Goal: Task Accomplishment & Management: Use online tool/utility

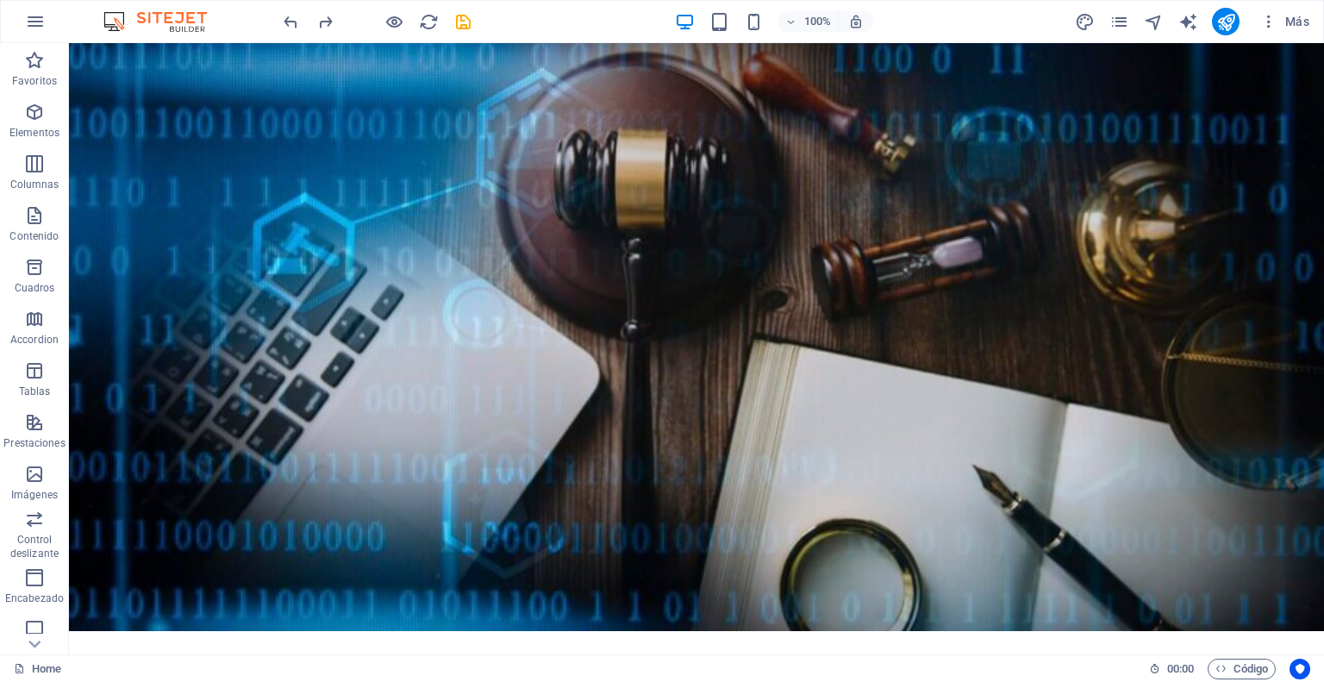
scroll to position [6, 0]
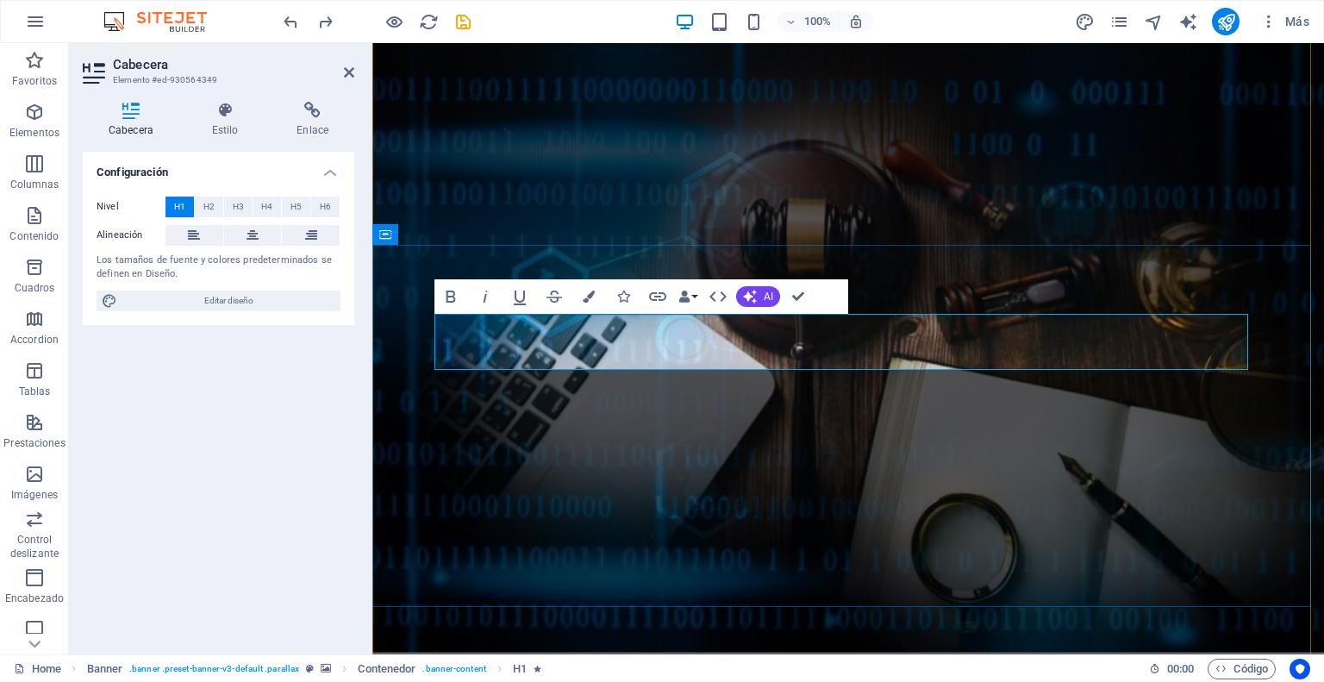
drag, startPoint x: 454, startPoint y: 343, endPoint x: 443, endPoint y: 344, distance: 11.2
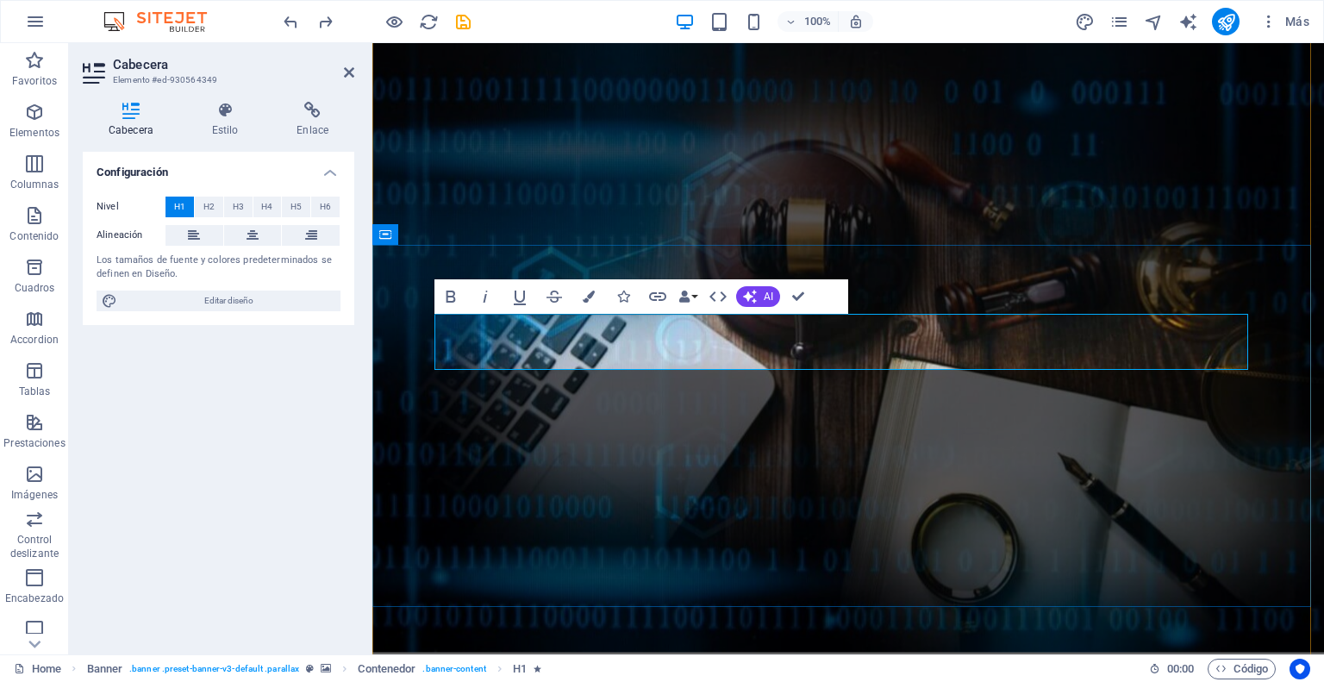
click at [243, 295] on span "Editar diseño" at bounding box center [228, 300] width 213 height 21
select select "rem"
select select "300"
select select "px"
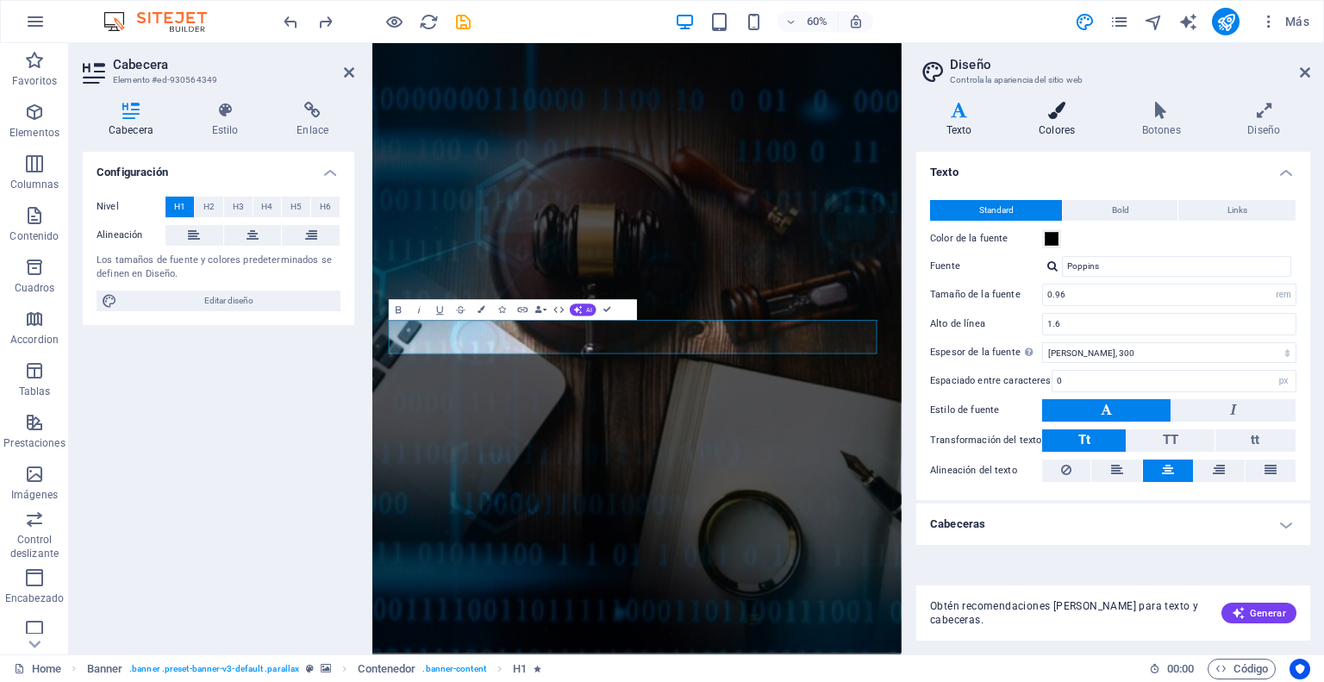
click at [1055, 113] on icon at bounding box center [1056, 110] width 97 height 17
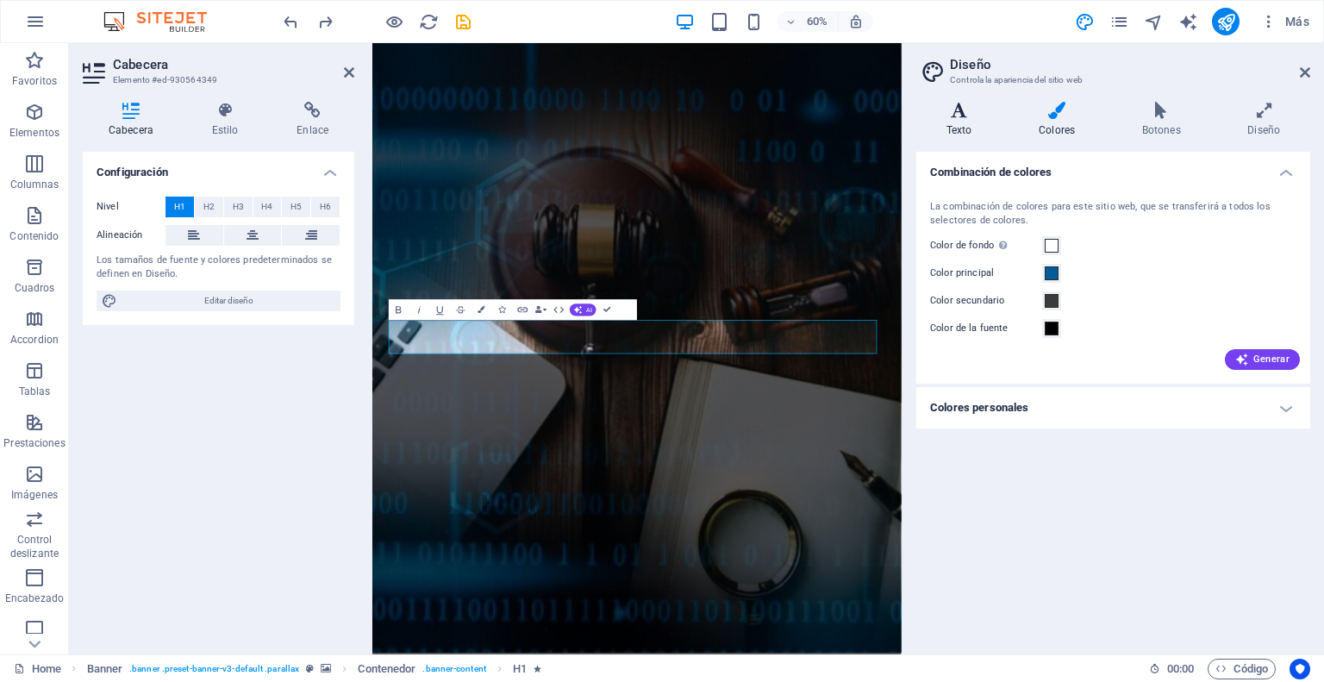
click at [971, 122] on h4 "Texto" at bounding box center [962, 120] width 92 height 36
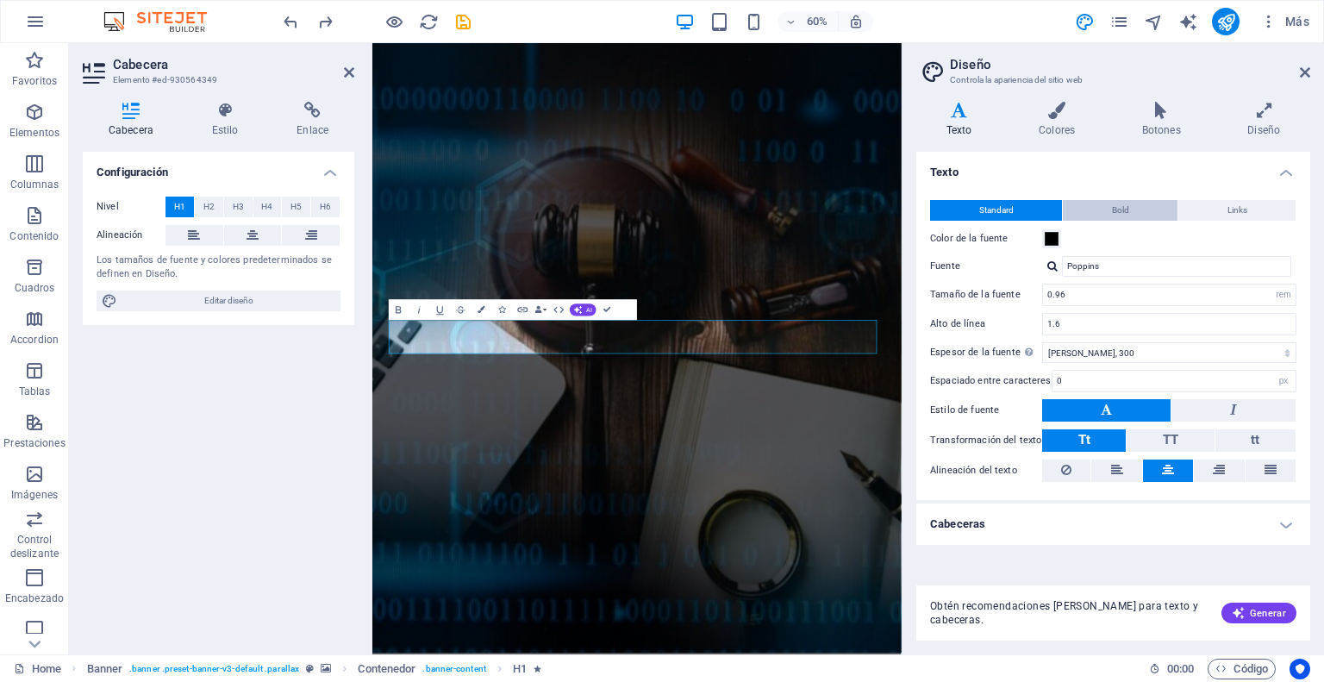
click at [1110, 206] on button "Bold" at bounding box center [1120, 210] width 115 height 21
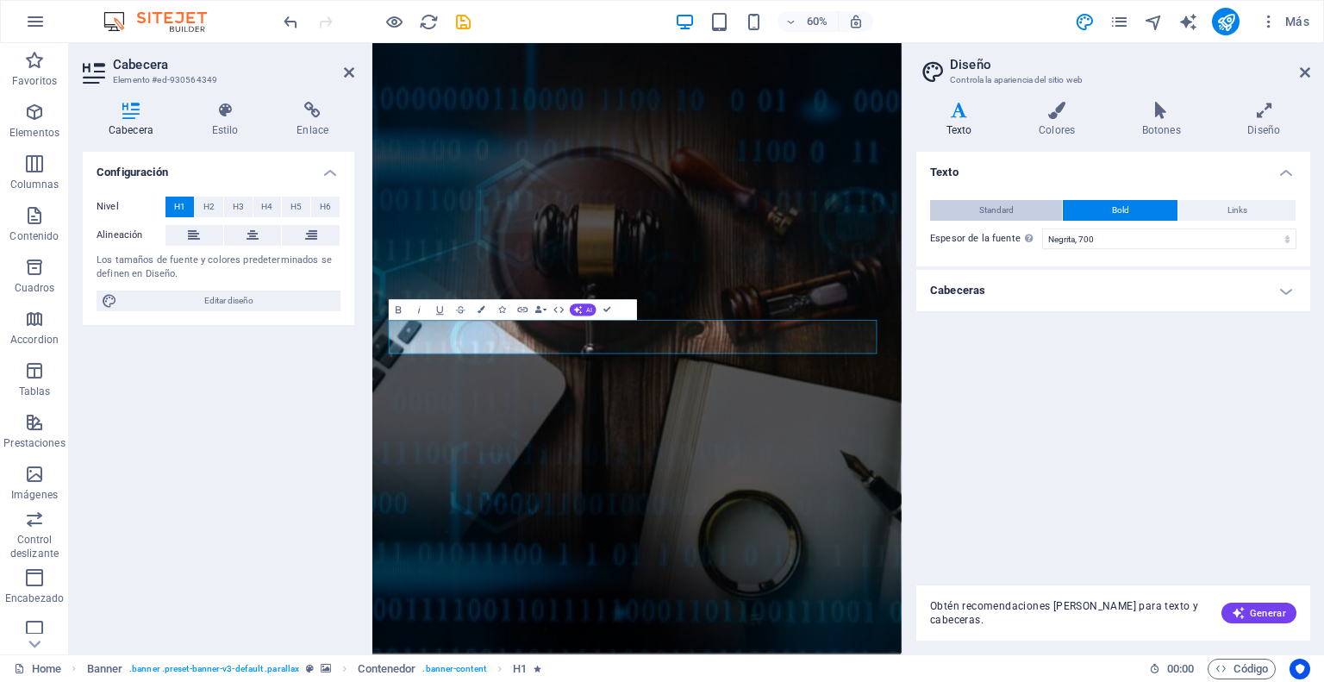
click at [989, 207] on span "Standard" at bounding box center [996, 210] width 34 height 21
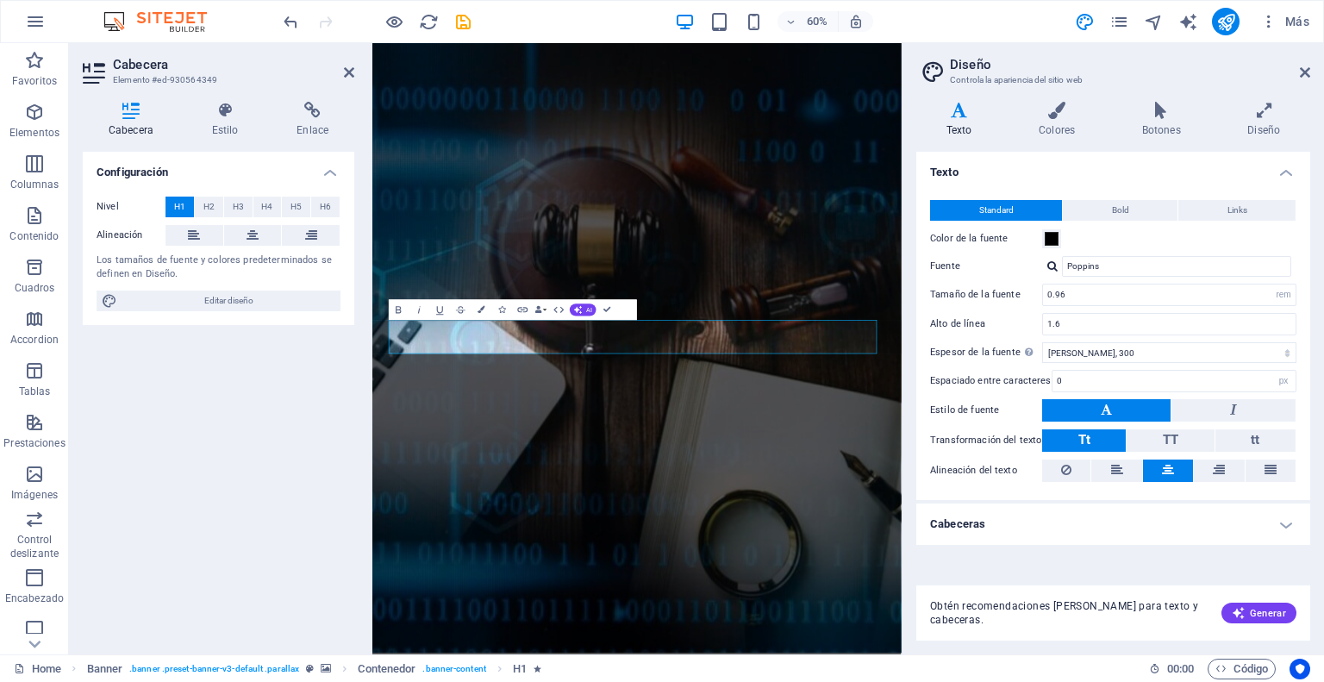
click at [1294, 527] on h4 "Cabeceras" at bounding box center [1113, 523] width 394 height 41
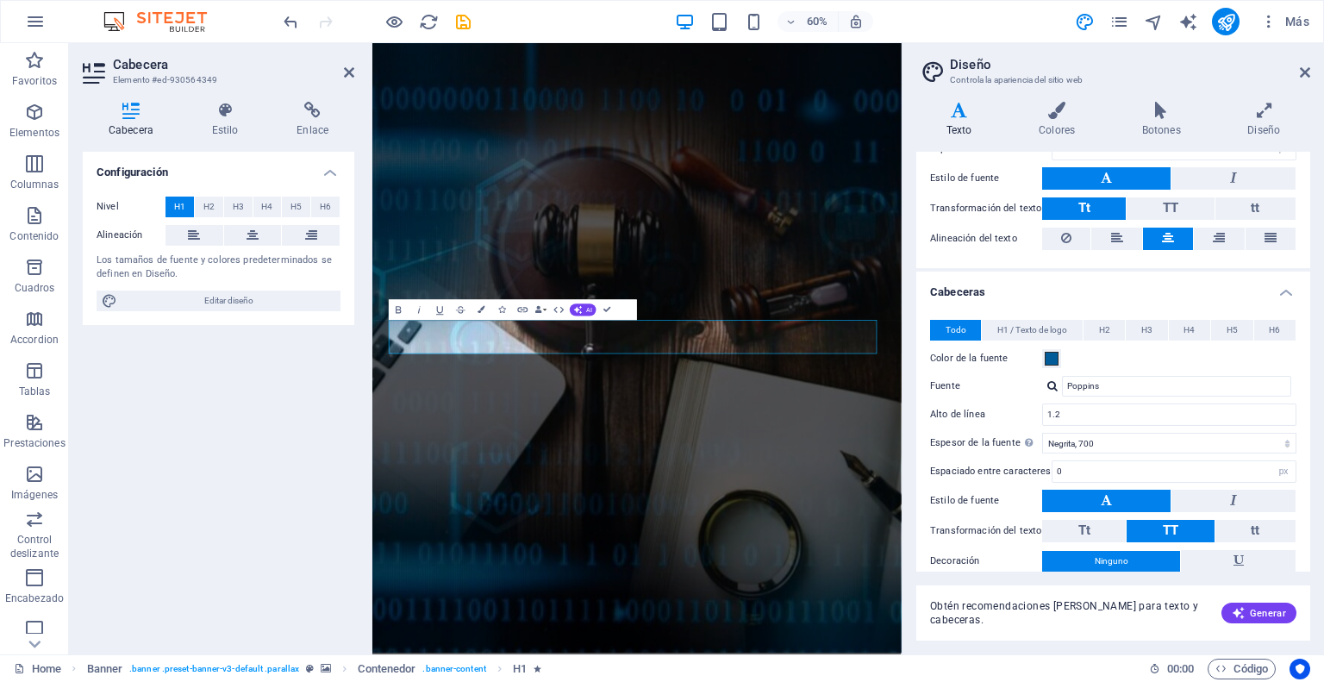
scroll to position [259, 0]
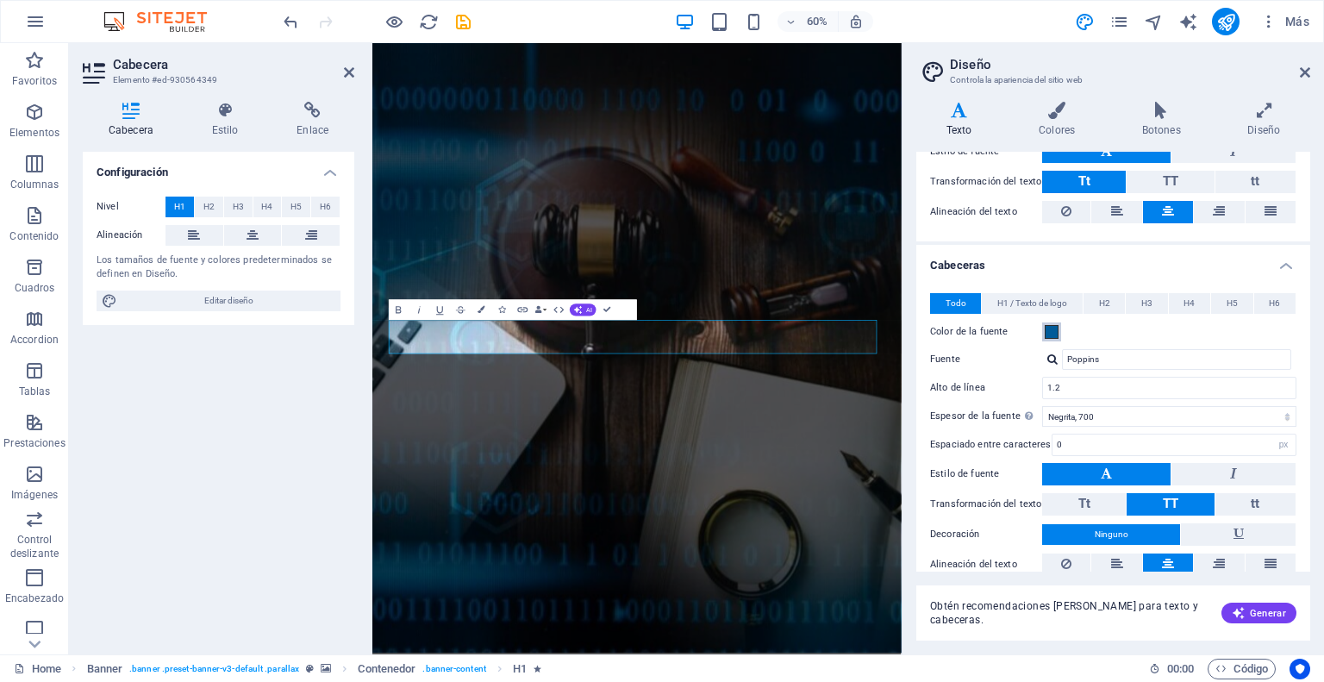
click at [1055, 328] on span at bounding box center [1052, 332] width 14 height 14
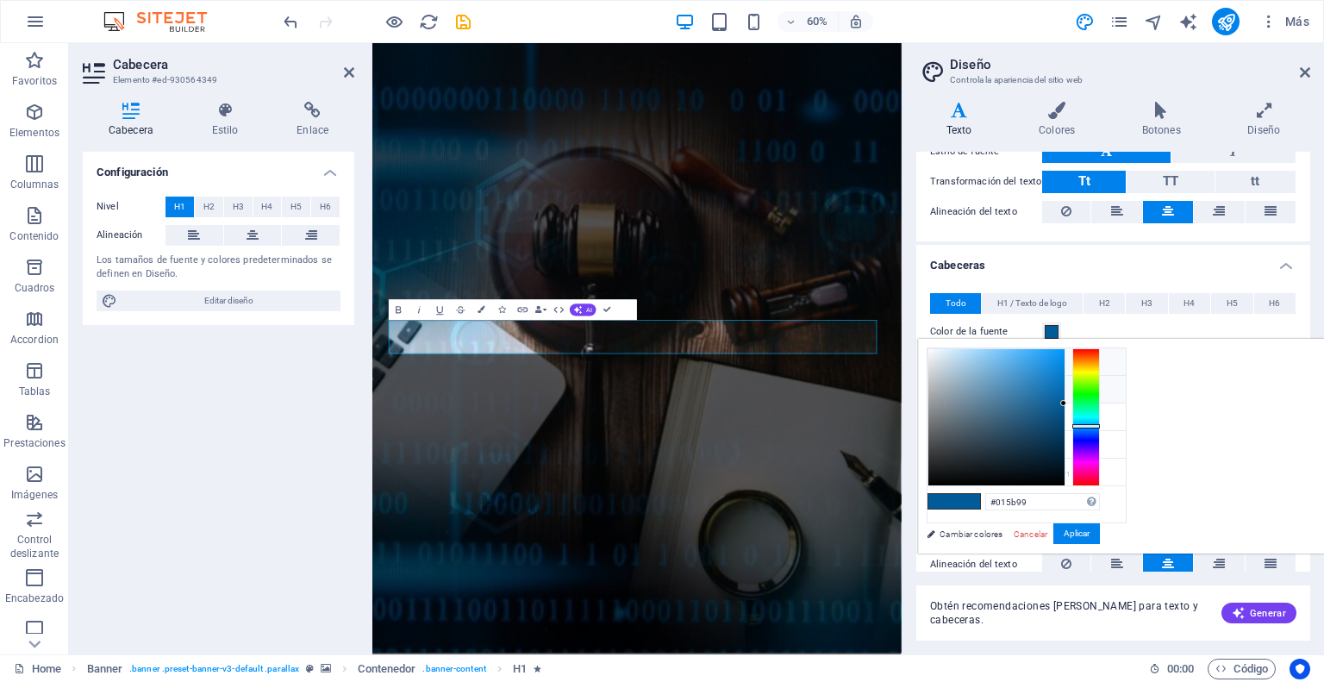
click at [939, 361] on icon at bounding box center [941, 361] width 12 height 12
type input "#ffffff"
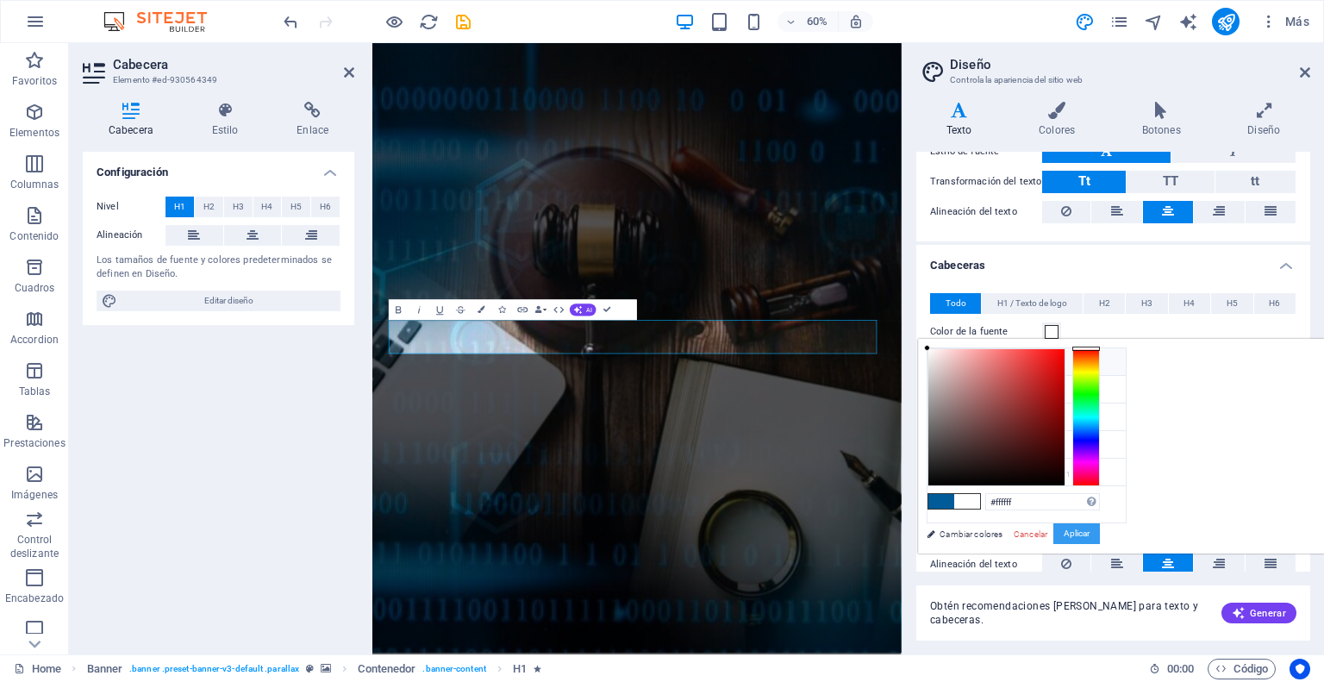
click at [1100, 535] on button "Aplicar" at bounding box center [1076, 533] width 47 height 21
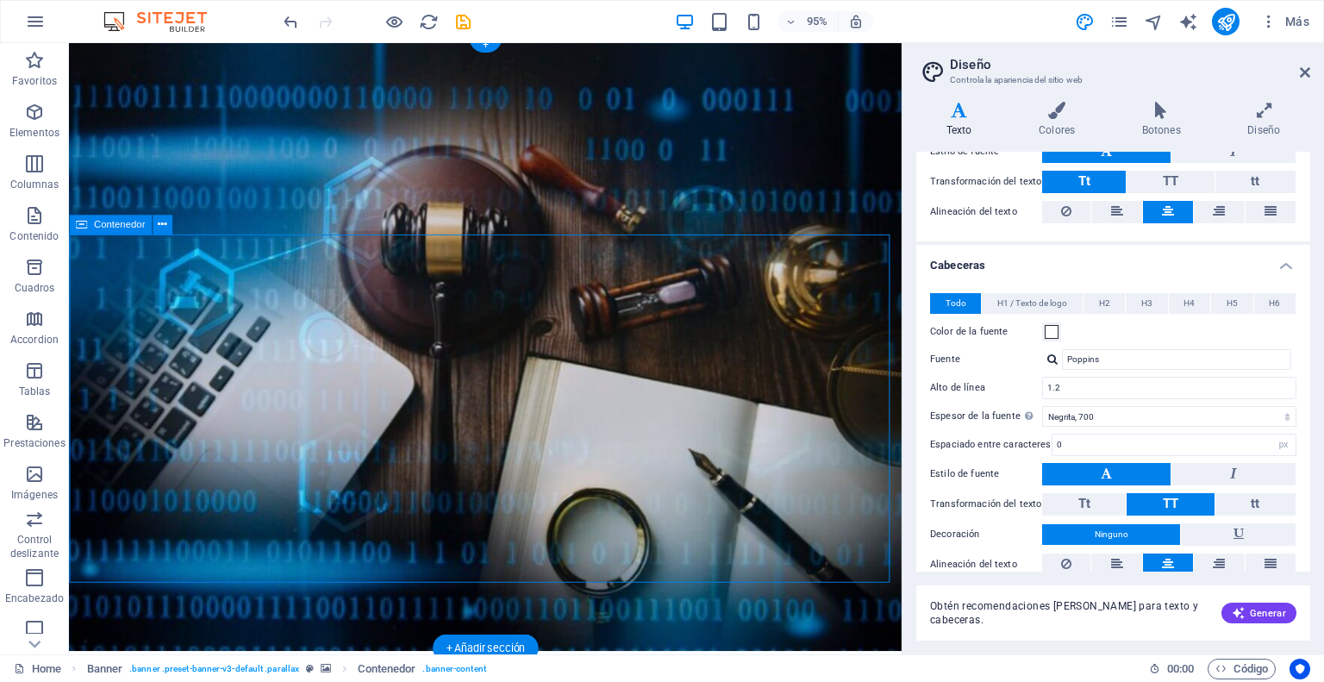
drag, startPoint x: 308, startPoint y: 615, endPoint x: 306, endPoint y: 594, distance: 21.6
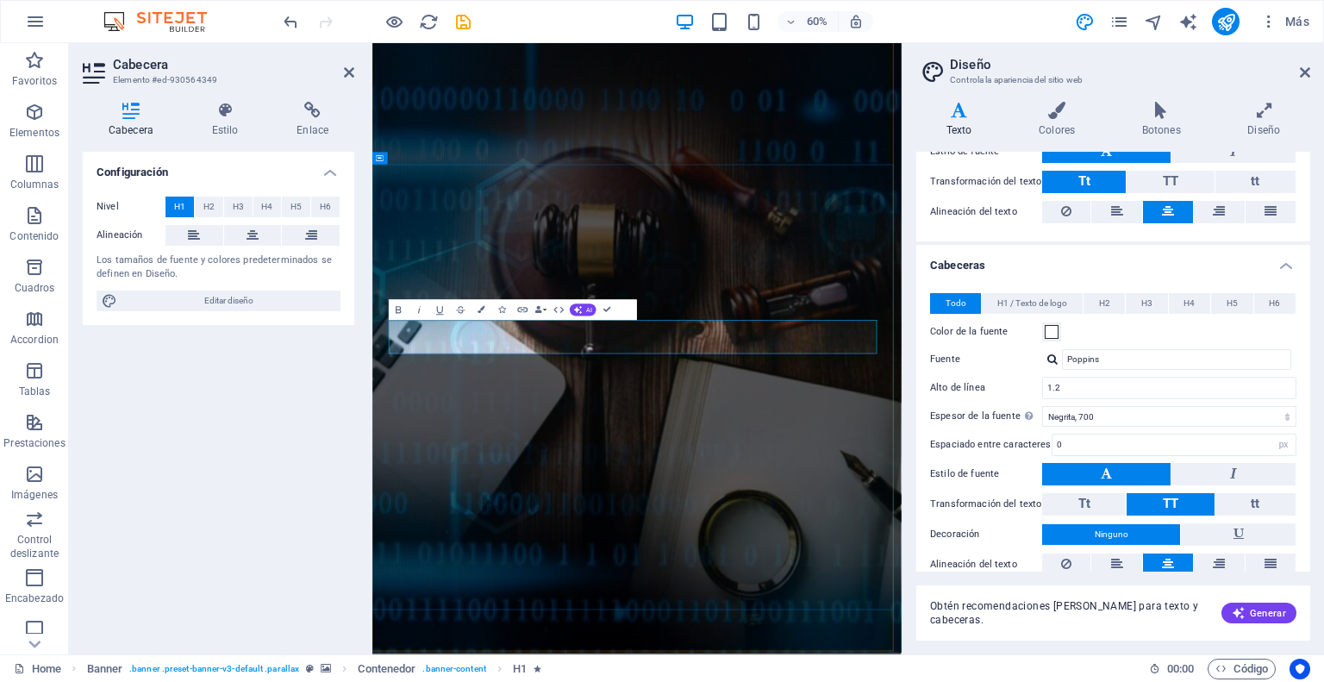
drag, startPoint x: 422, startPoint y: 530, endPoint x: 404, endPoint y: 530, distance: 18.1
click at [1015, 296] on span "H1 / Texto de logo" at bounding box center [1032, 303] width 70 height 21
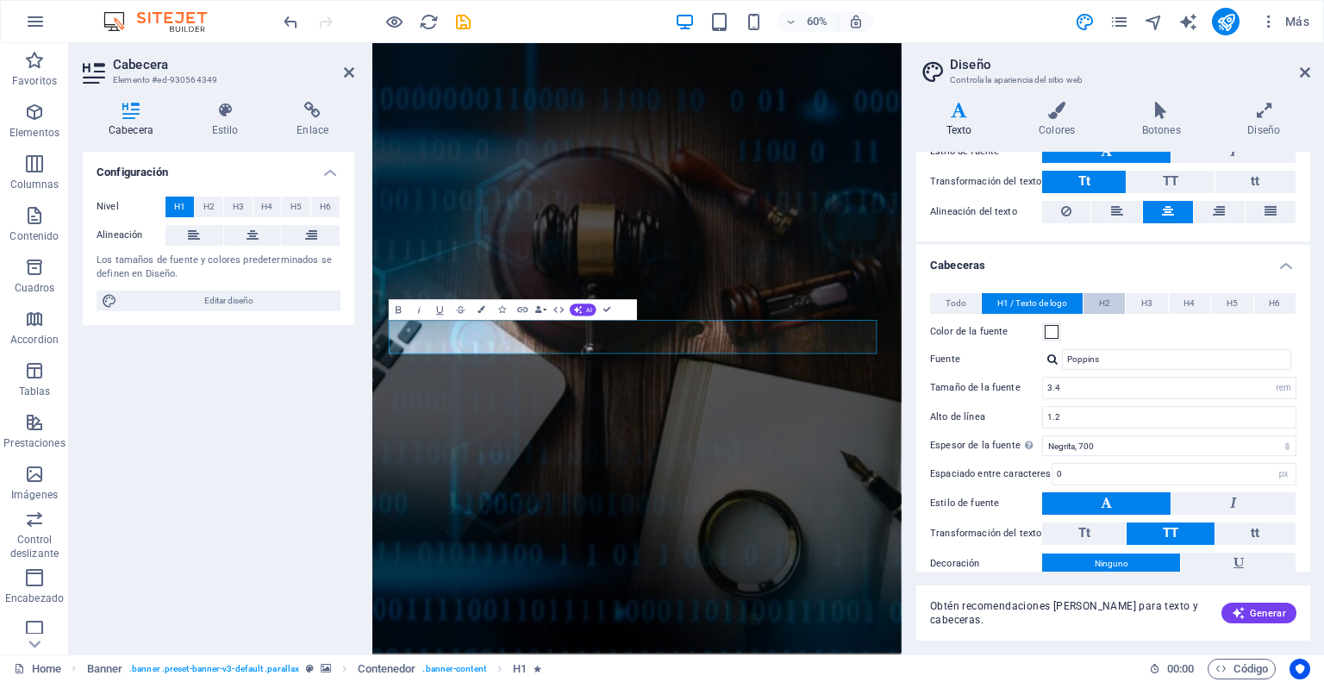
click at [1100, 300] on span "H2" at bounding box center [1104, 303] width 11 height 21
click at [1144, 299] on span "H3" at bounding box center [1146, 303] width 11 height 21
click at [1185, 299] on span "H4" at bounding box center [1188, 303] width 11 height 21
click at [1226, 300] on span "H5" at bounding box center [1231, 303] width 11 height 21
click at [1279, 300] on button "H6" at bounding box center [1274, 303] width 41 height 21
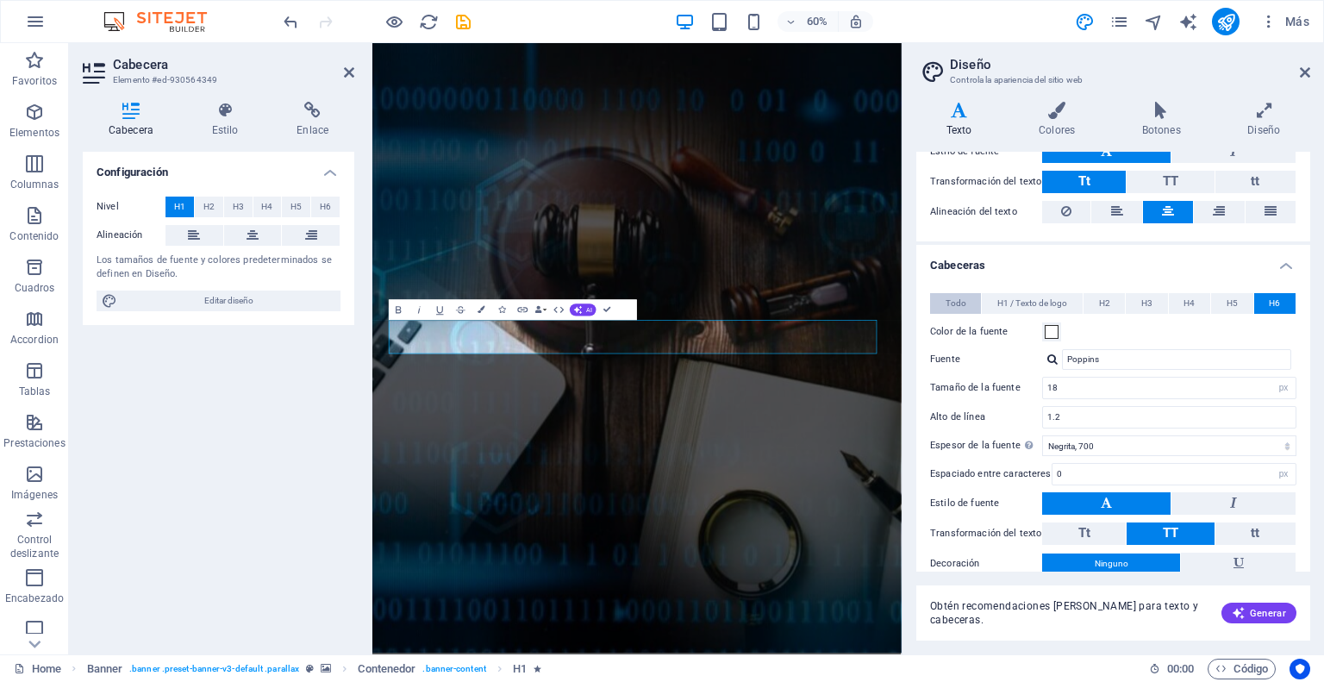
click at [932, 301] on button "Todo" at bounding box center [955, 303] width 51 height 21
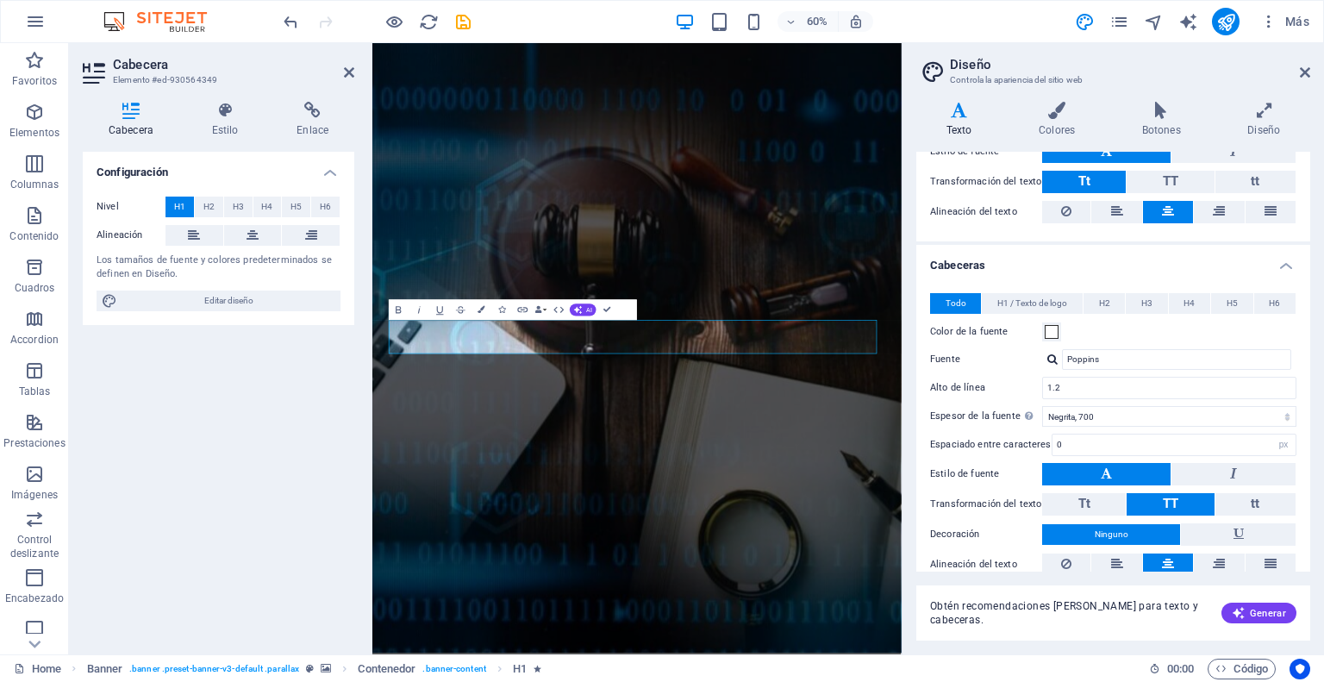
click at [942, 296] on button "Todo" at bounding box center [955, 303] width 51 height 21
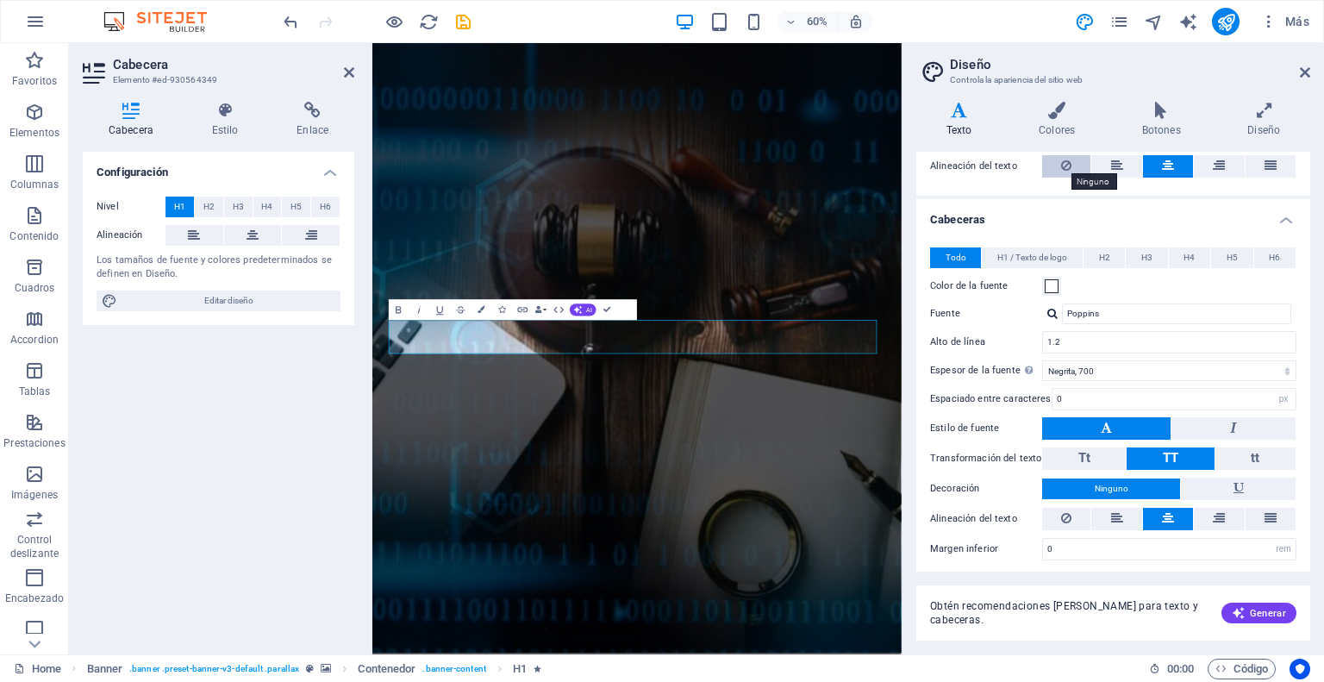
click at [1066, 164] on icon at bounding box center [1066, 165] width 10 height 21
click at [1113, 159] on icon at bounding box center [1117, 165] width 12 height 21
click at [1071, 161] on button at bounding box center [1066, 166] width 48 height 22
click at [967, 160] on label "Alineación del texto" at bounding box center [986, 166] width 112 height 21
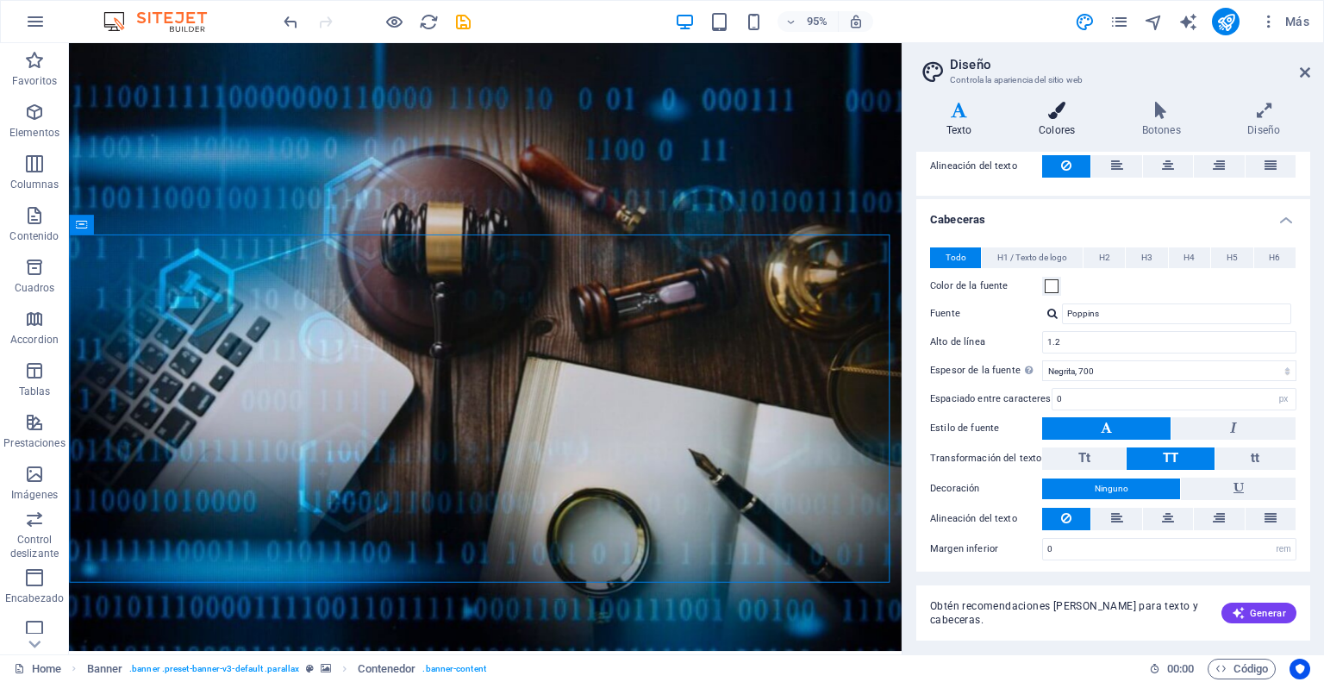
click at [1047, 127] on h4 "Colores" at bounding box center [1059, 120] width 103 height 36
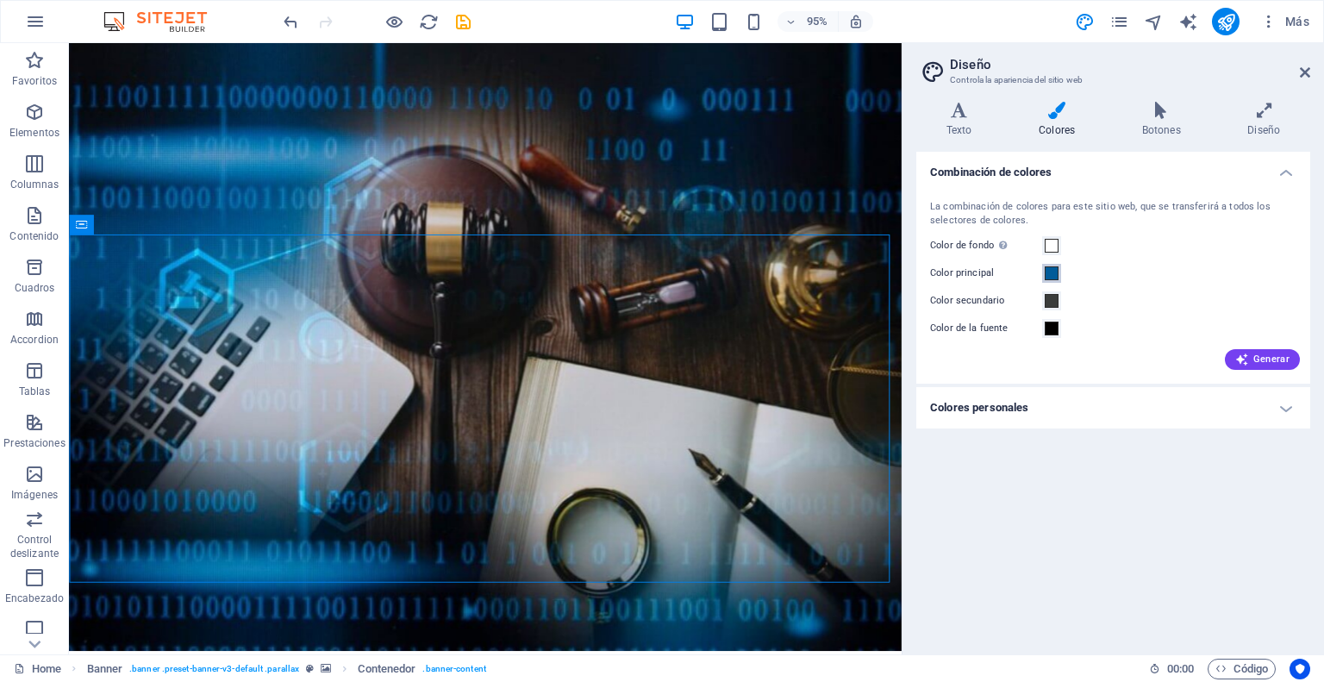
click at [1051, 273] on span at bounding box center [1052, 273] width 14 height 14
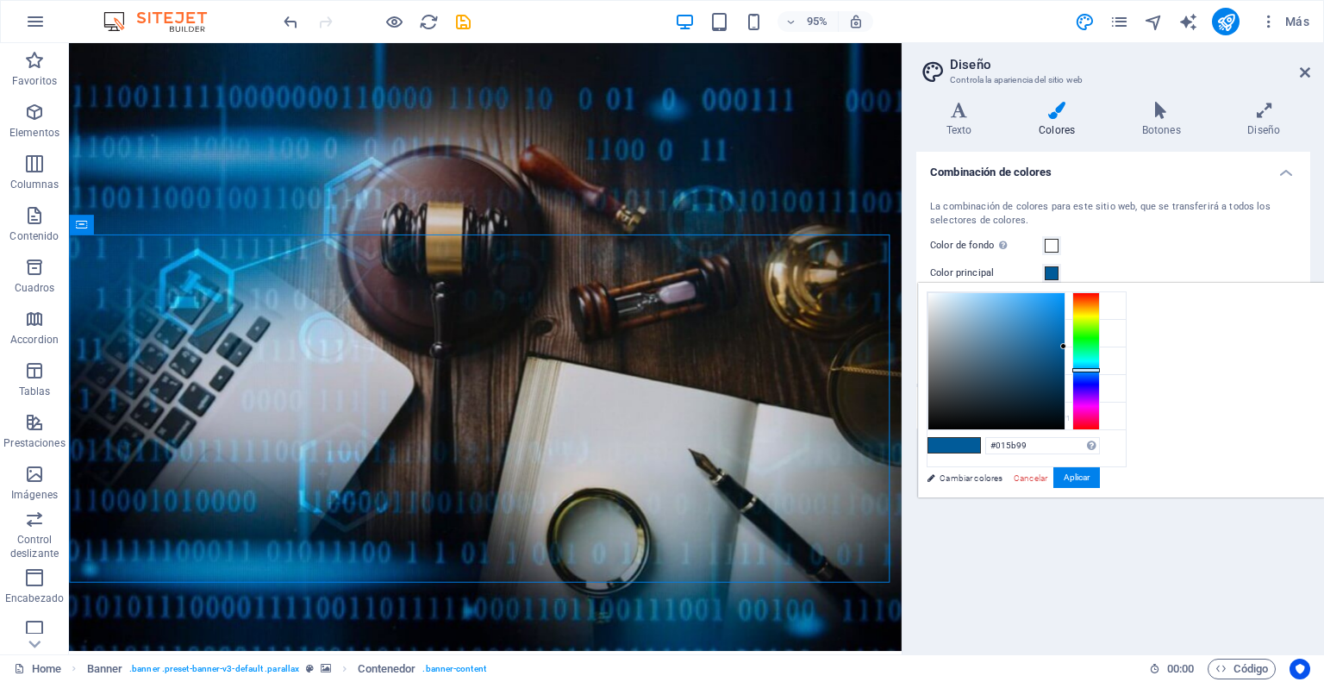
click at [1171, 244] on div "Color de fondo Solo visible si no se encuentra cubierto por otros fondos." at bounding box center [1113, 245] width 366 height 21
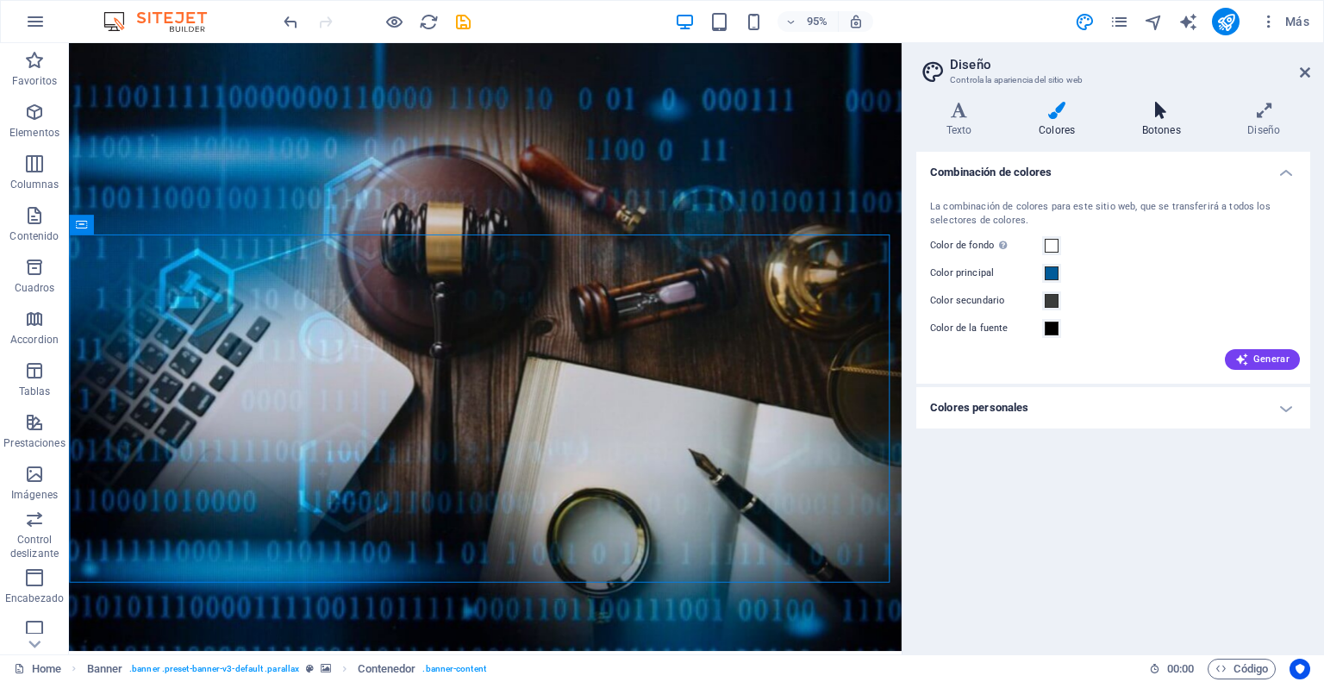
click at [1166, 113] on icon at bounding box center [1161, 110] width 99 height 17
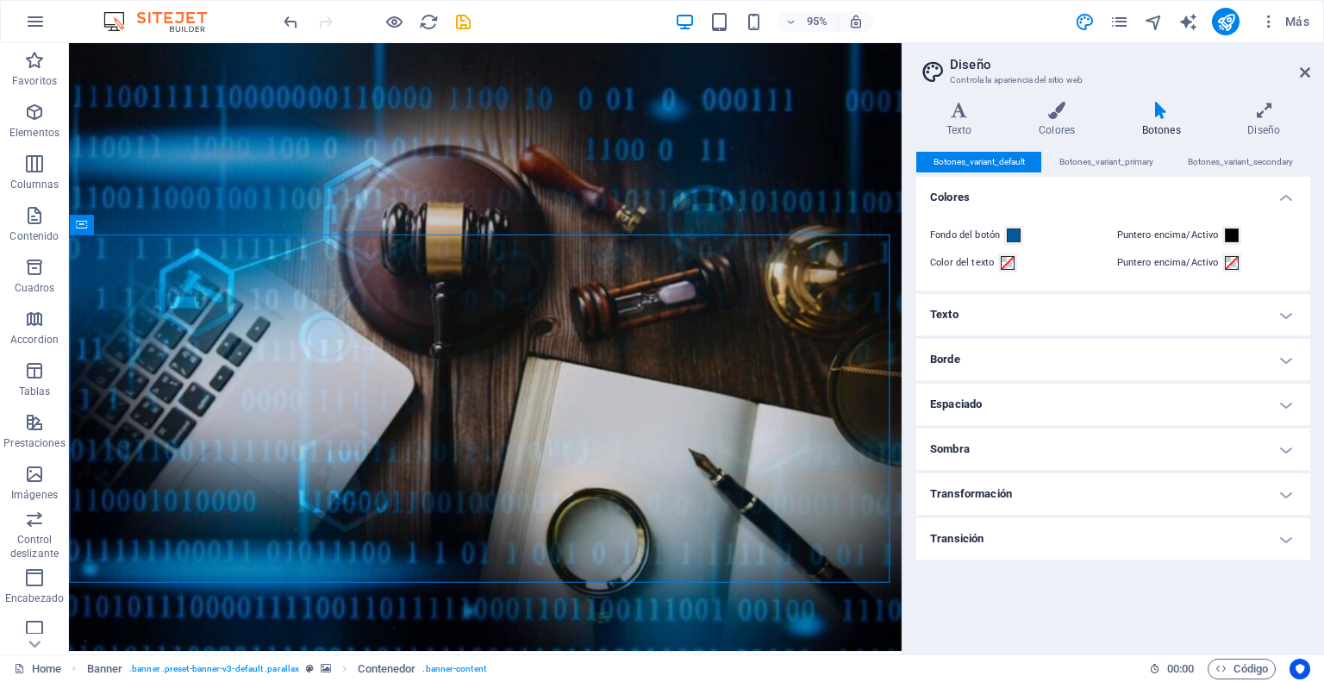
click at [1038, 322] on h4 "Texto" at bounding box center [1113, 314] width 394 height 41
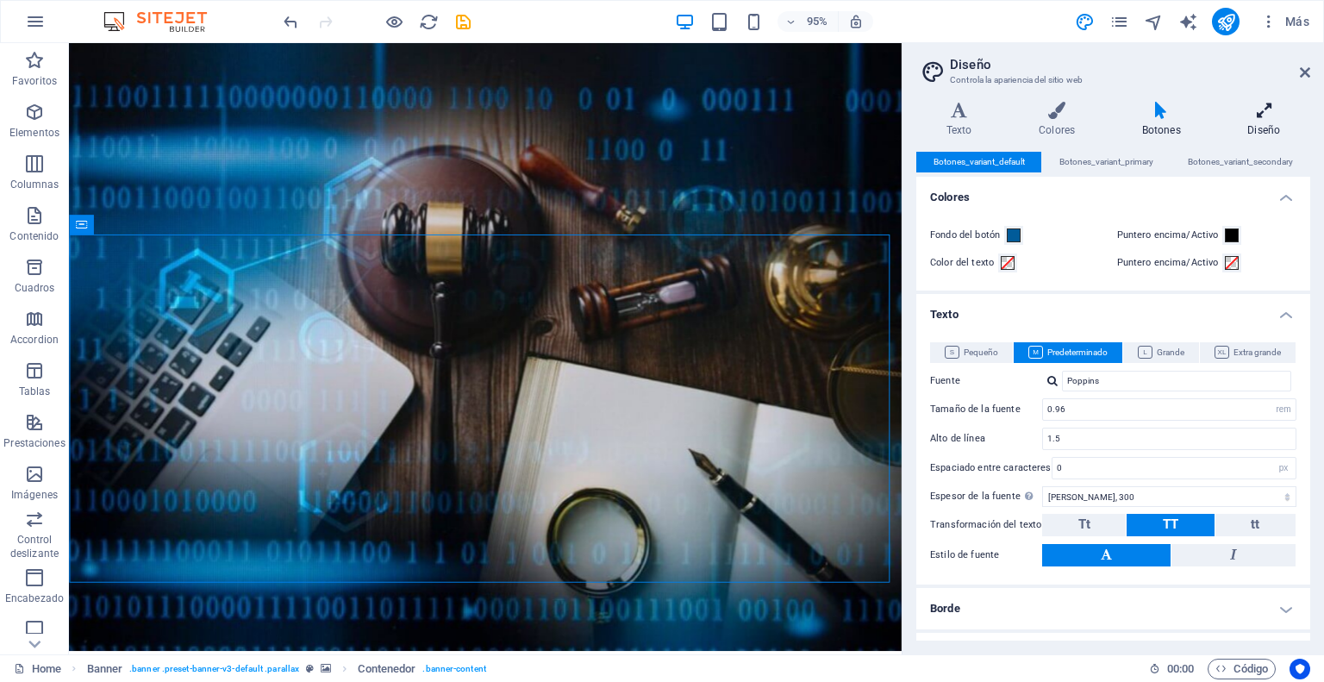
click at [1266, 109] on icon at bounding box center [1264, 110] width 92 height 17
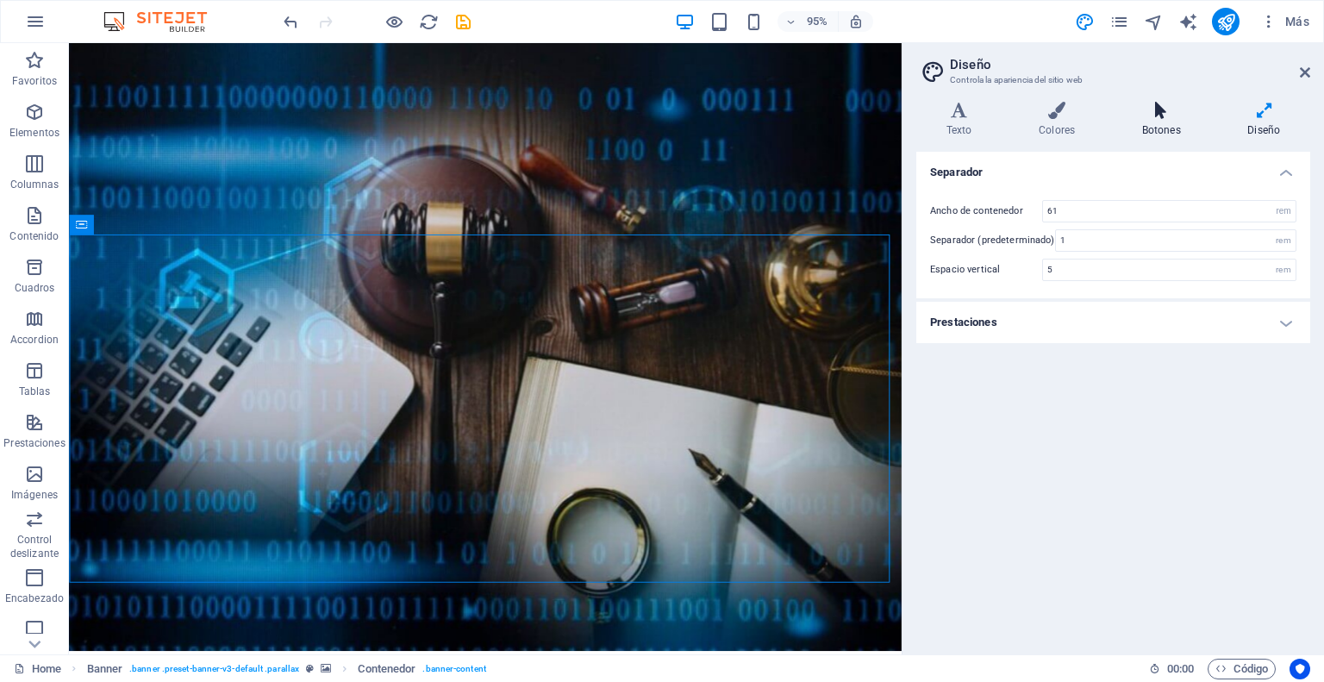
click at [1158, 113] on icon at bounding box center [1161, 110] width 99 height 17
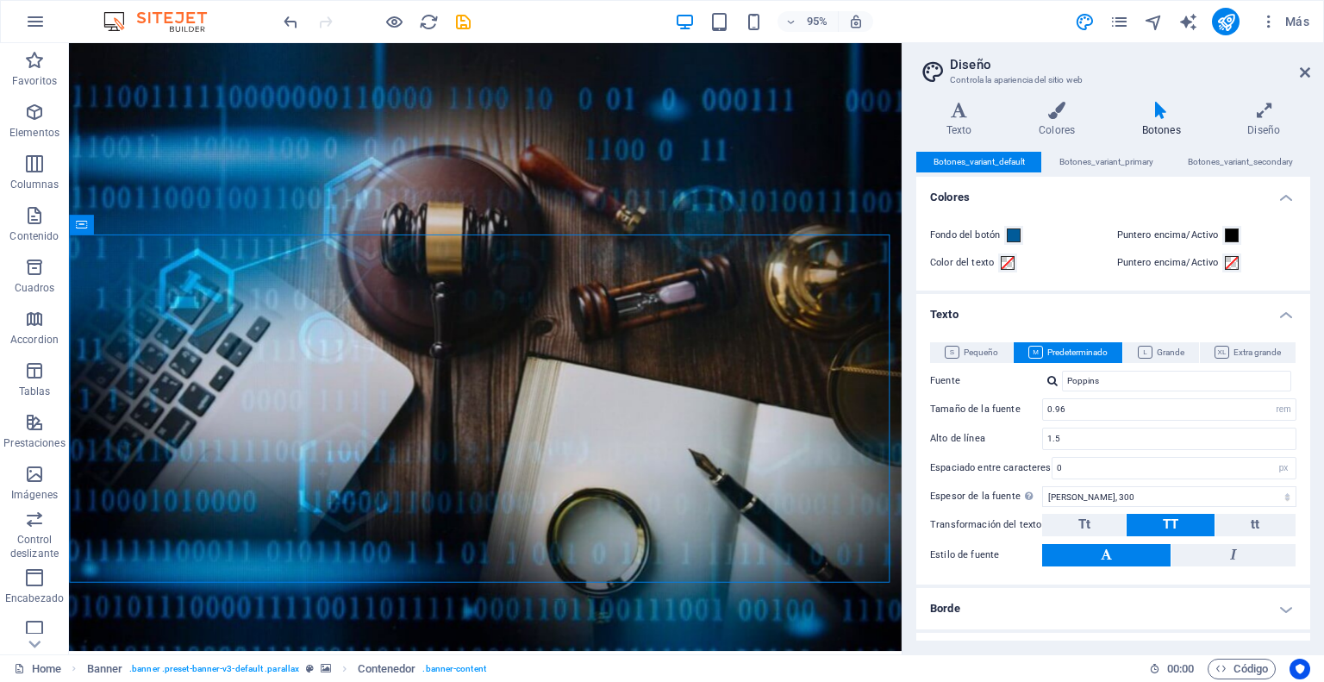
click at [1162, 113] on icon at bounding box center [1161, 110] width 99 height 17
click at [1053, 118] on icon at bounding box center [1056, 110] width 97 height 17
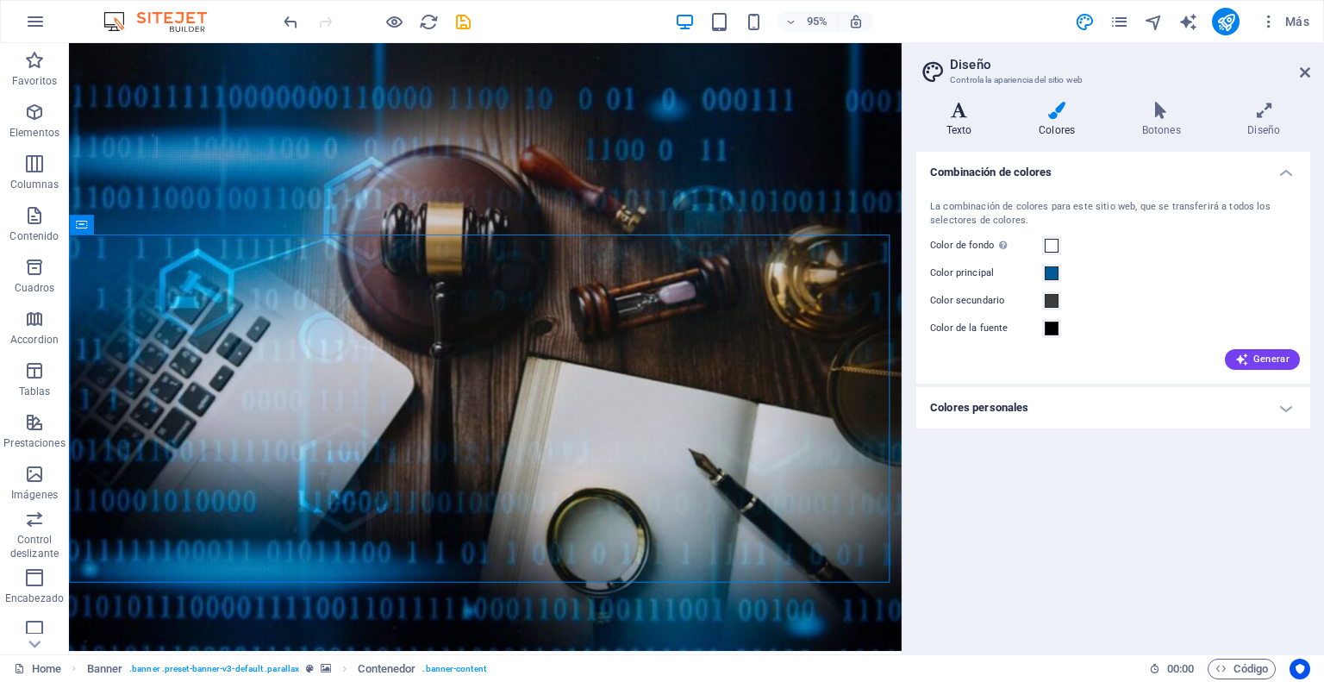
click at [958, 122] on h4 "Texto" at bounding box center [962, 120] width 92 height 36
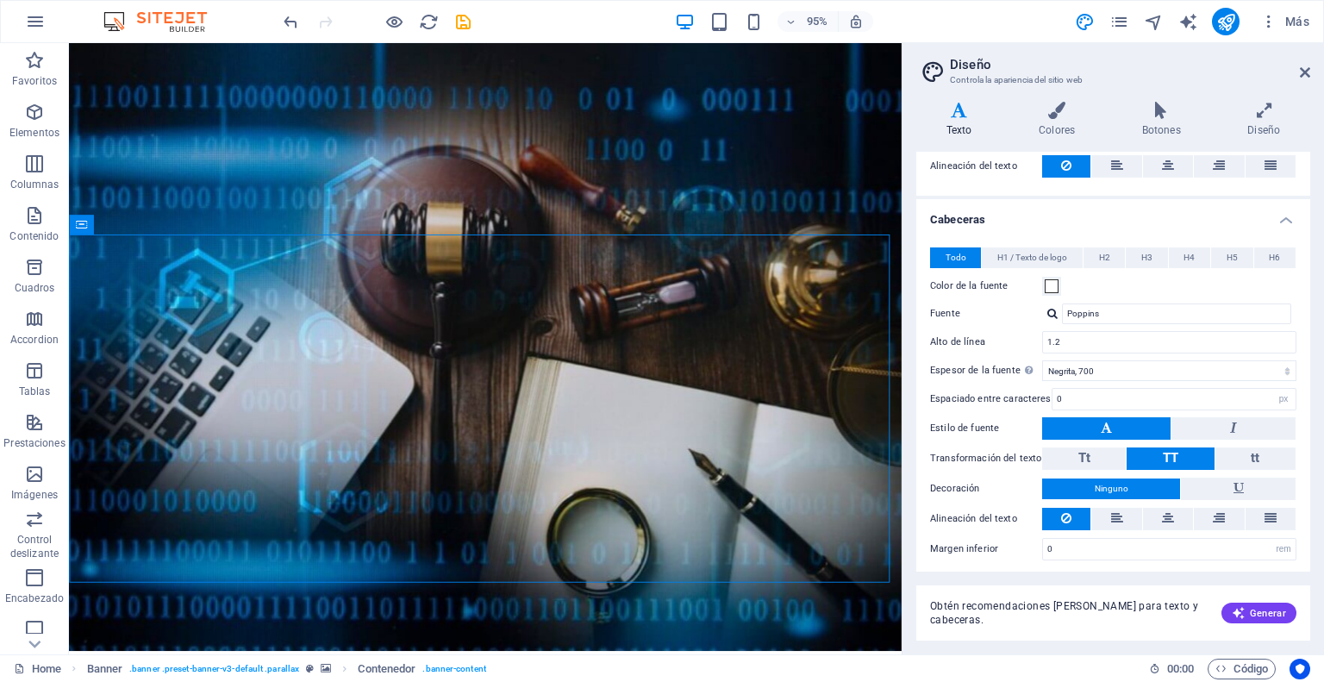
click at [1313, 65] on aside "Diseño Controla la apariencia del sitio web Variantes Texto Colores Botones Dis…" at bounding box center [1112, 348] width 422 height 611
click at [1310, 69] on aside "Diseño Controla la apariencia del sitio web Variantes Texto Colores Botones Dis…" at bounding box center [1112, 348] width 422 height 611
click at [1307, 71] on icon at bounding box center [1305, 72] width 10 height 14
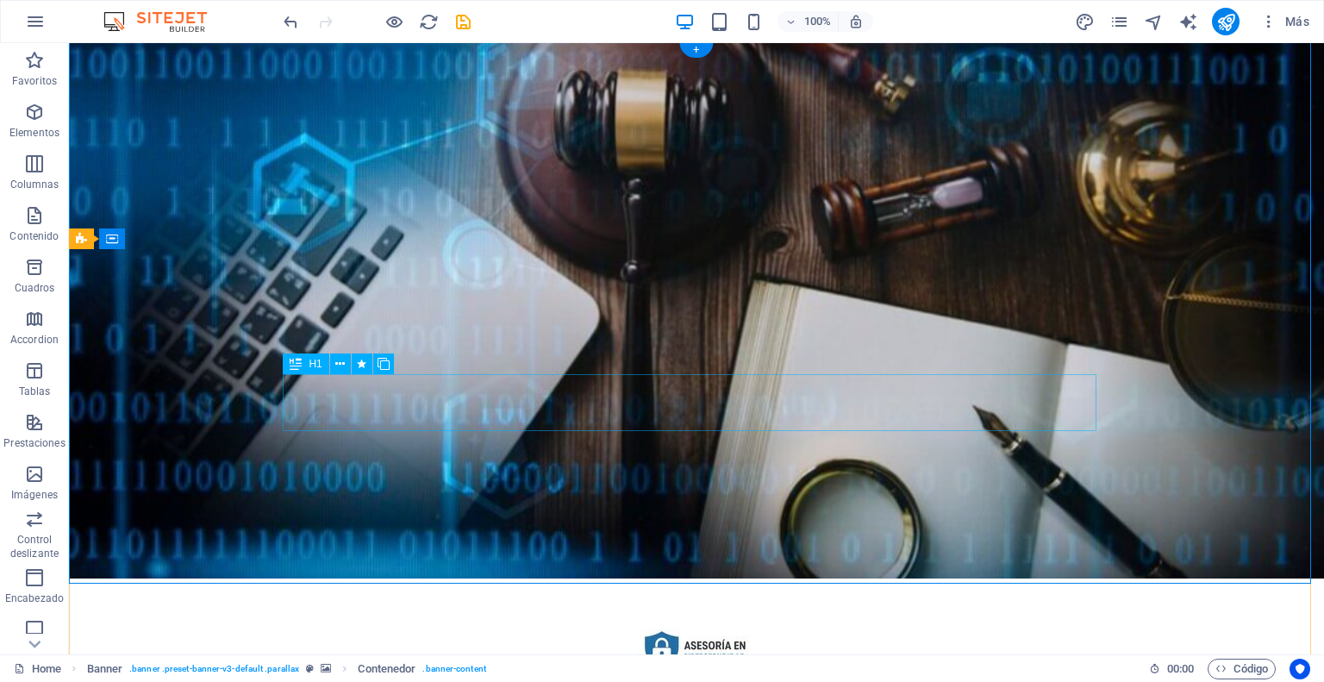
scroll to position [0, 0]
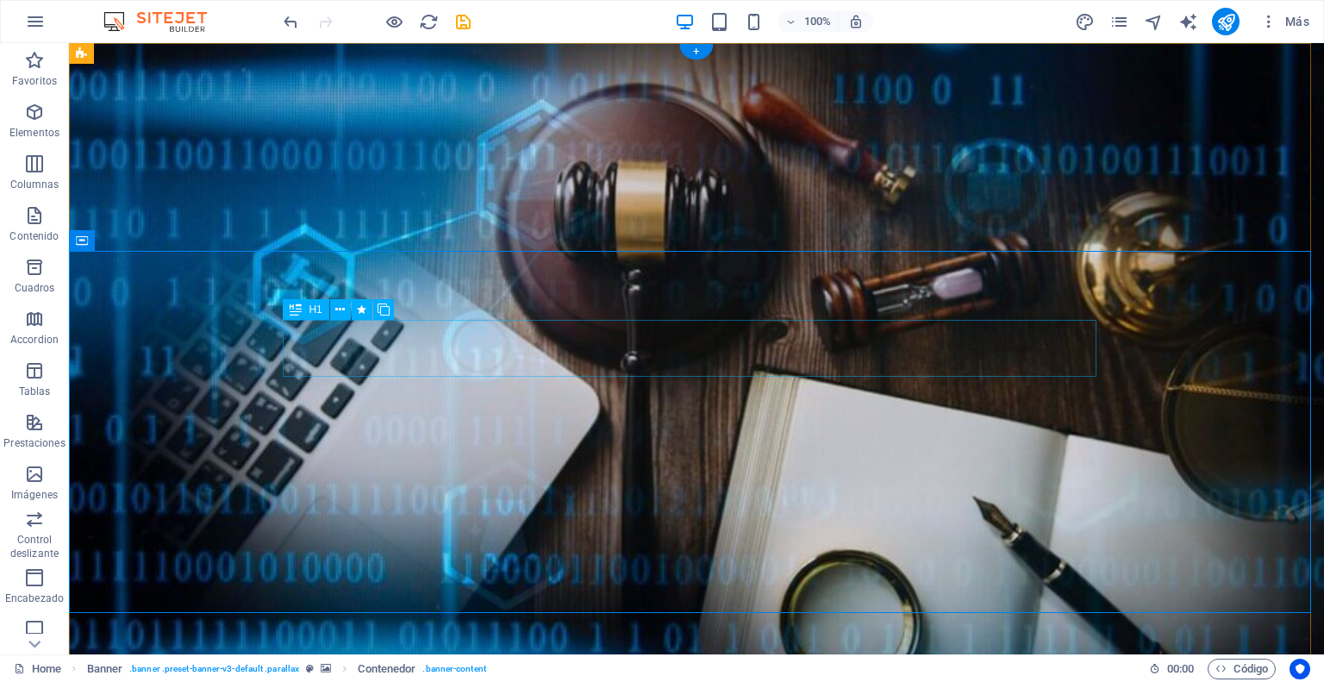
drag, startPoint x: 359, startPoint y: 344, endPoint x: 373, endPoint y: 344, distance: 13.8
